Goal: Navigation & Orientation: Find specific page/section

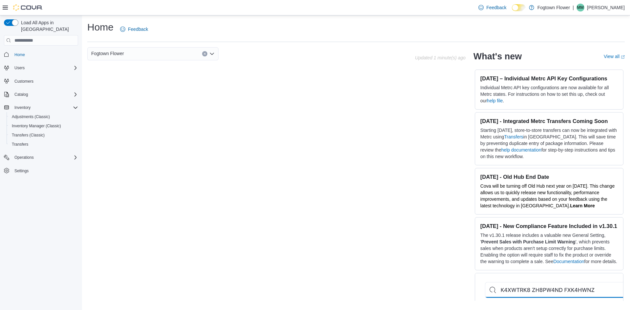
click at [603, 9] on p "Max Mirkin" at bounding box center [606, 8] width 38 height 8
click at [581, 65] on span "Sign Out" at bounding box center [583, 64] width 18 height 7
